Goal: Task Accomplishment & Management: Manage account settings

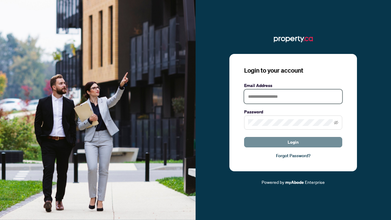
type input "**********"
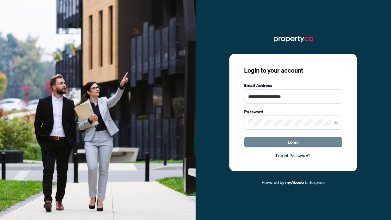
click at [268, 143] on button "Login" at bounding box center [293, 142] width 98 height 10
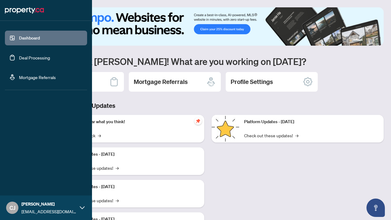
click at [19, 57] on link "Deal Processing" at bounding box center [34, 58] width 31 height 6
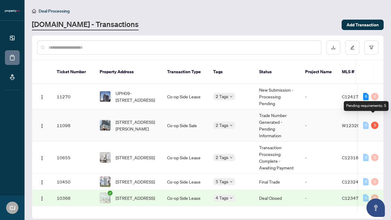
click at [373, 122] on div "5" at bounding box center [374, 125] width 7 height 7
click at [329, 128] on td "-" at bounding box center [318, 126] width 37 height 32
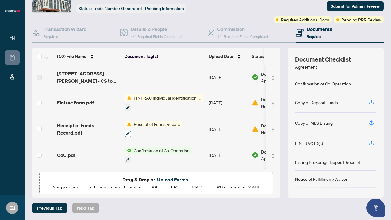
click at [129, 133] on icon "button" at bounding box center [128, 134] width 4 height 4
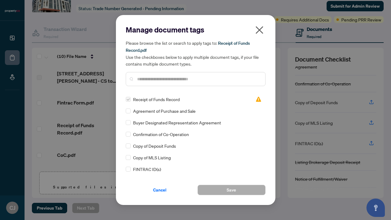
click at [261, 34] on icon "close" at bounding box center [260, 30] width 10 height 10
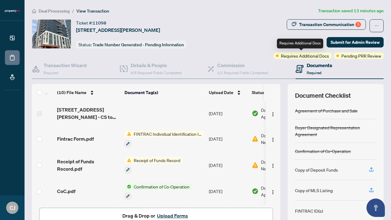
click at [304, 56] on span "Requires Additional Docs" at bounding box center [305, 55] width 48 height 7
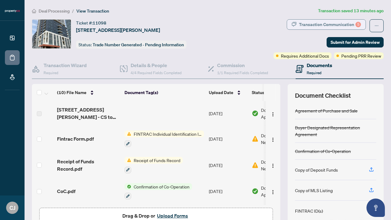
click at [324, 23] on div "Transaction Communication 5" at bounding box center [330, 25] width 62 height 10
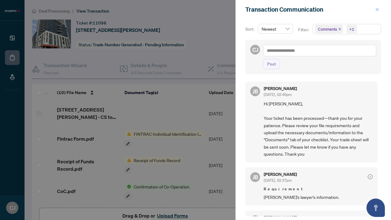
click at [379, 7] on span "button" at bounding box center [377, 10] width 4 height 10
